Goal: Find specific page/section: Find specific page/section

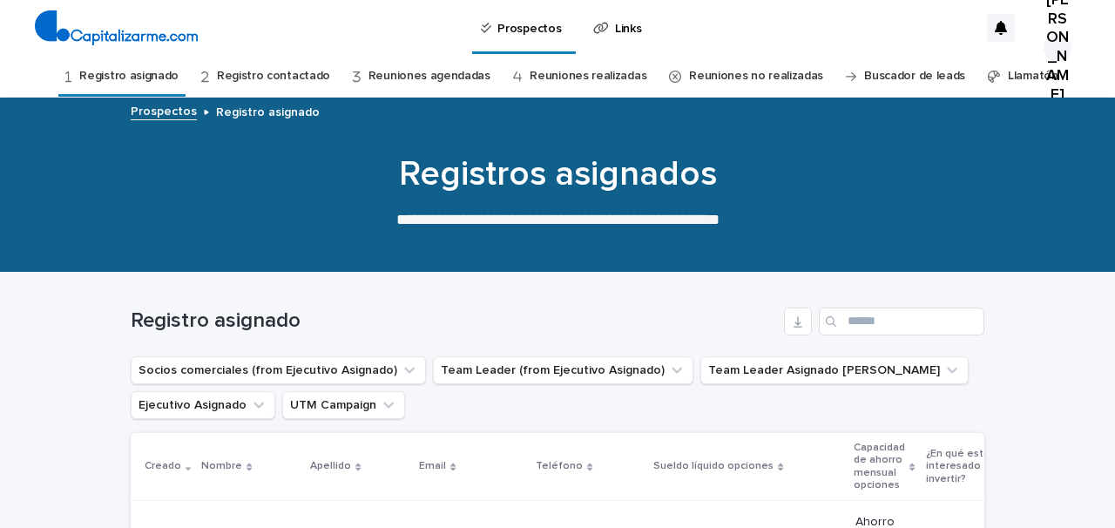
click at [292, 73] on link "Registro contactado" at bounding box center [273, 76] width 113 height 41
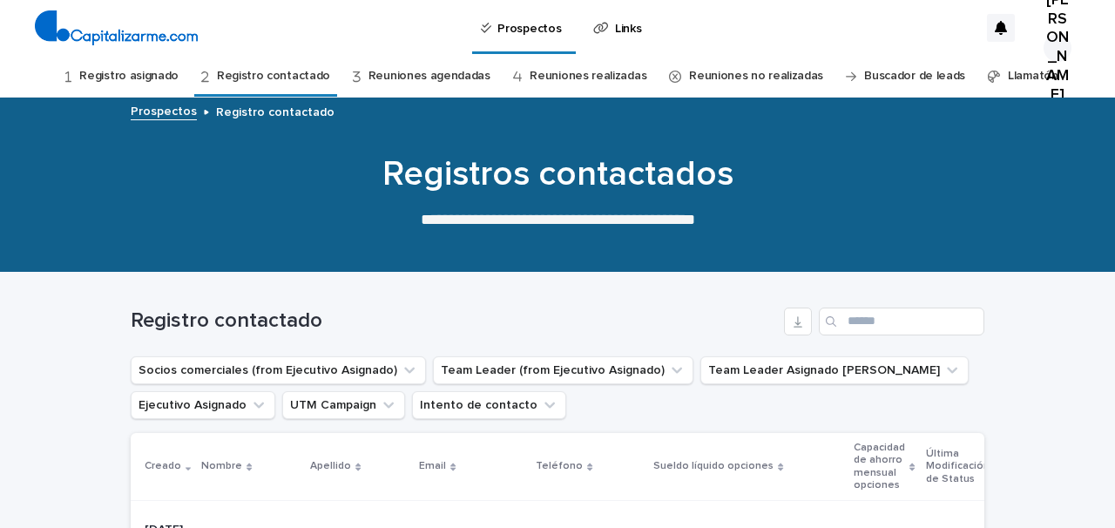
click at [436, 77] on link "Reuniones agendadas" at bounding box center [429, 76] width 122 height 41
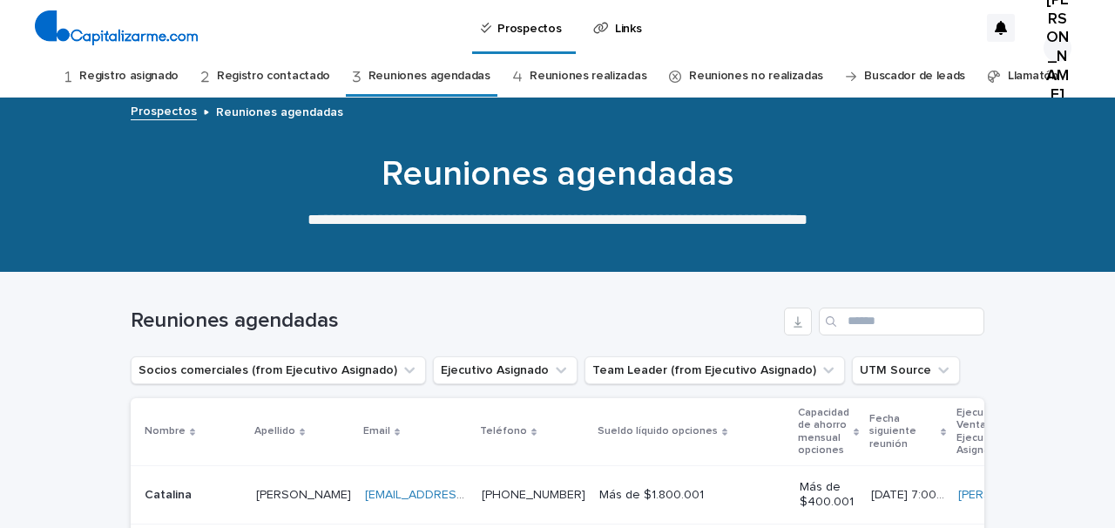
click at [312, 74] on link "Registro contactado" at bounding box center [273, 76] width 113 height 41
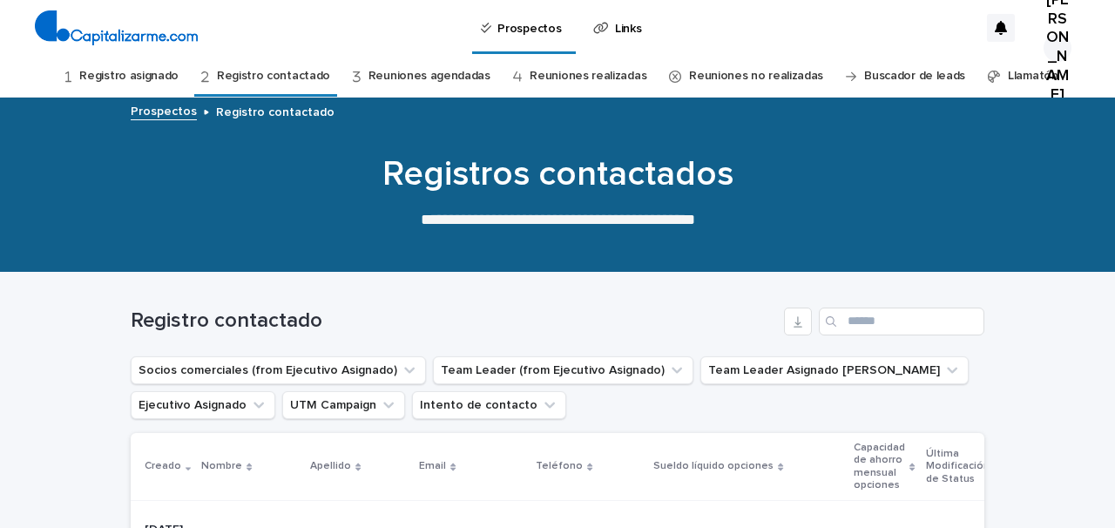
click at [172, 76] on link "Registro asignado" at bounding box center [128, 76] width 99 height 41
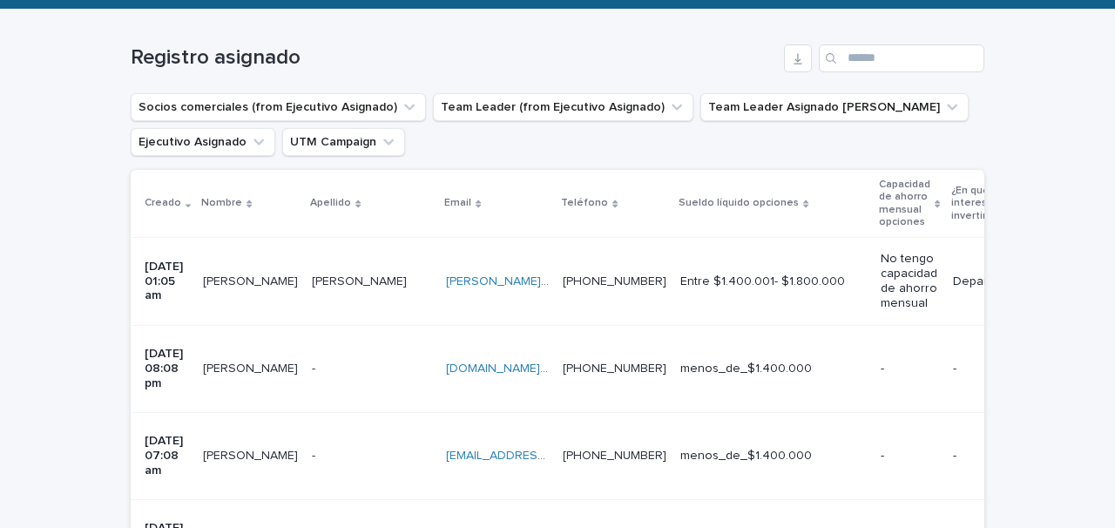
scroll to position [264, 0]
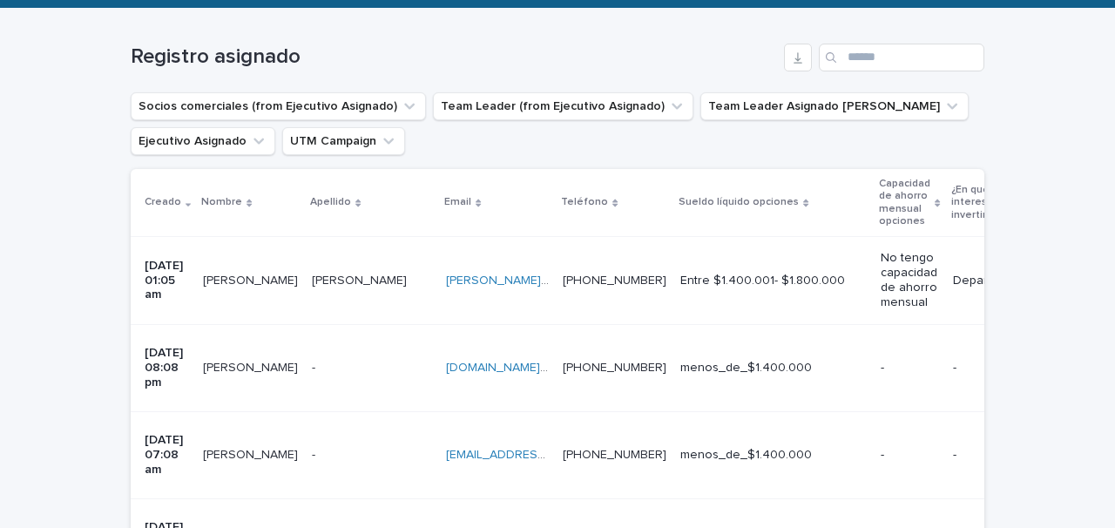
click at [342, 309] on td "[PERSON_NAME]" at bounding box center [372, 280] width 134 height 87
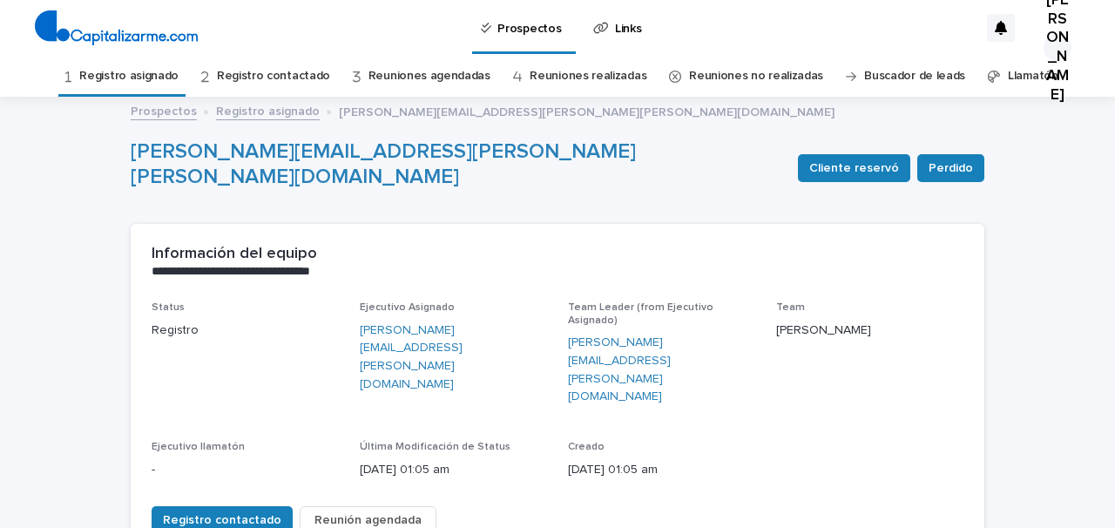
click at [284, 77] on link "Registro contactado" at bounding box center [273, 76] width 113 height 41
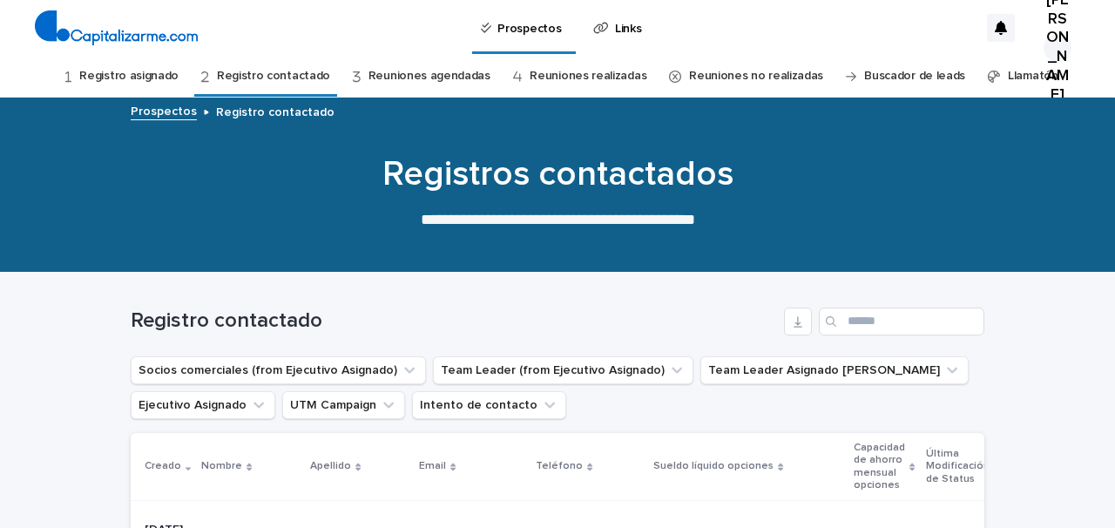
click at [400, 71] on link "Reuniones agendadas" at bounding box center [429, 76] width 122 height 41
